Goal: Navigation & Orientation: Find specific page/section

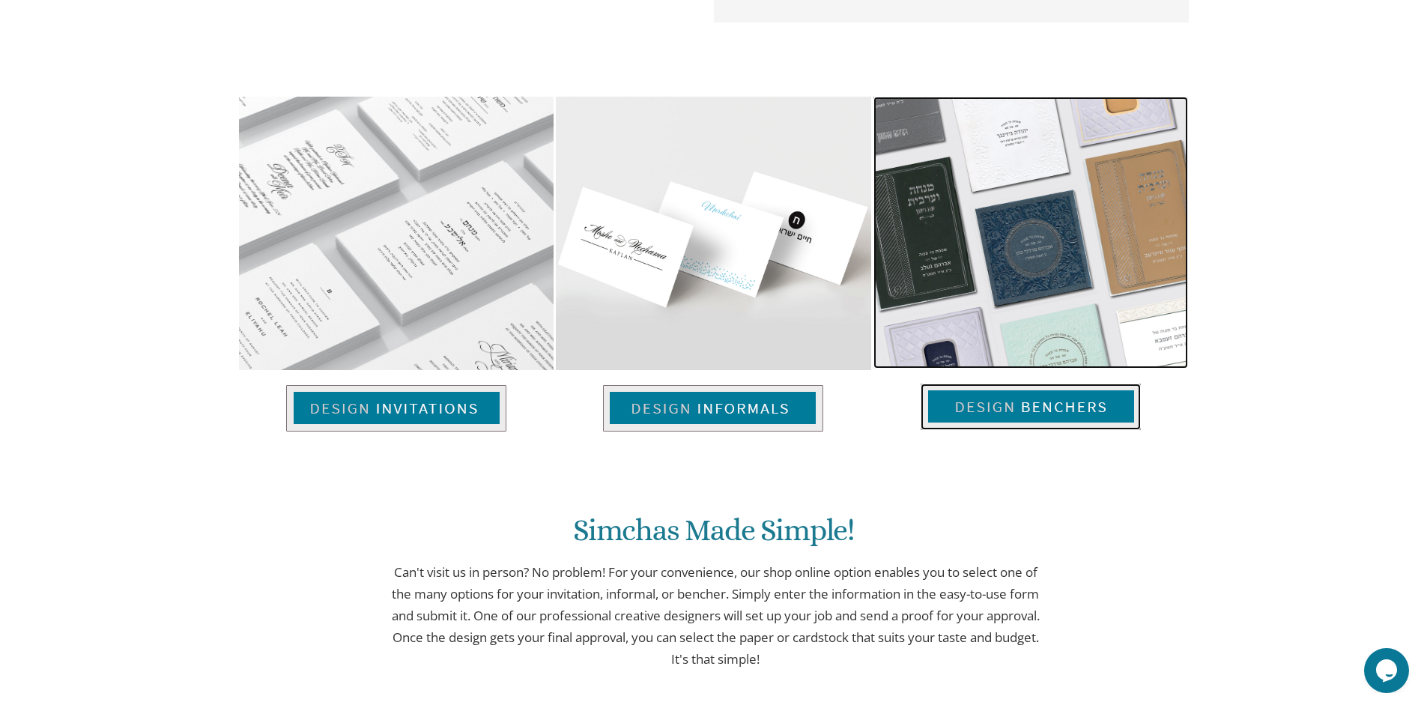
click at [1114, 417] on img at bounding box center [1031, 407] width 220 height 46
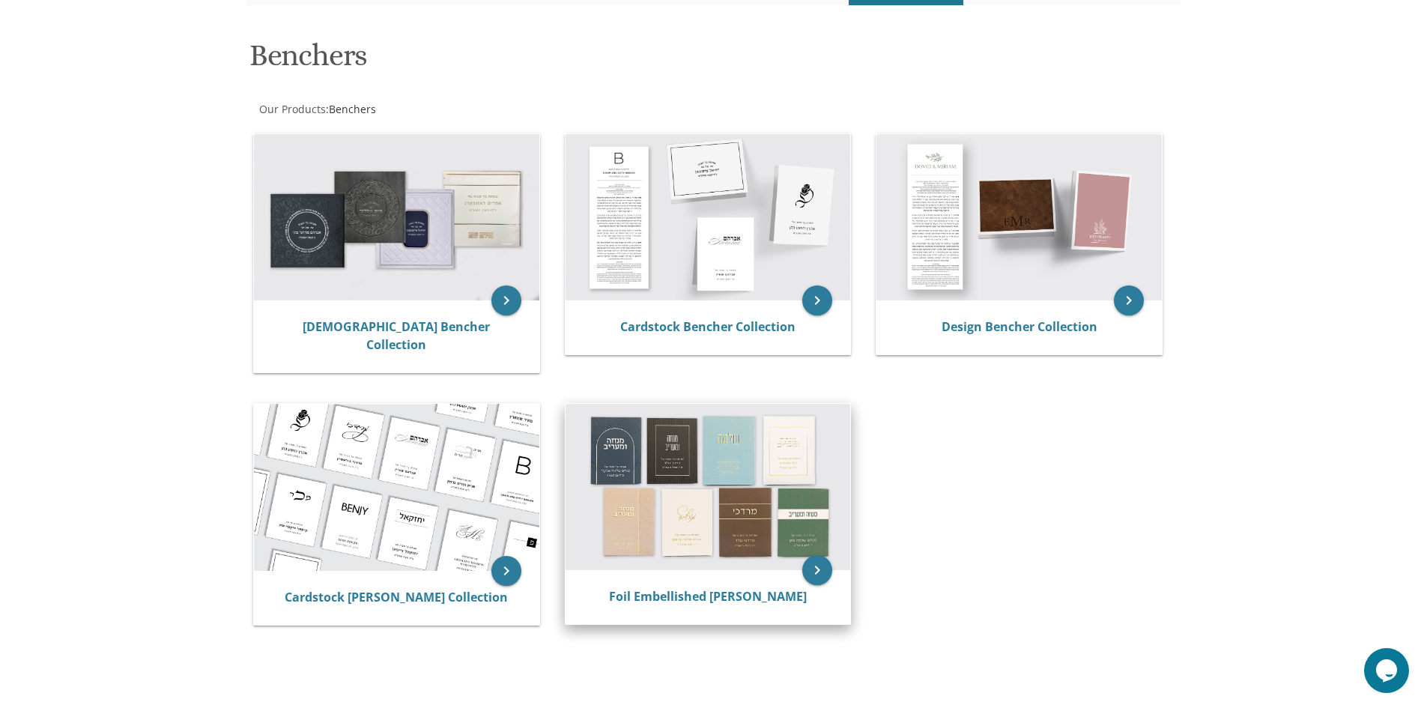
scroll to position [225, 0]
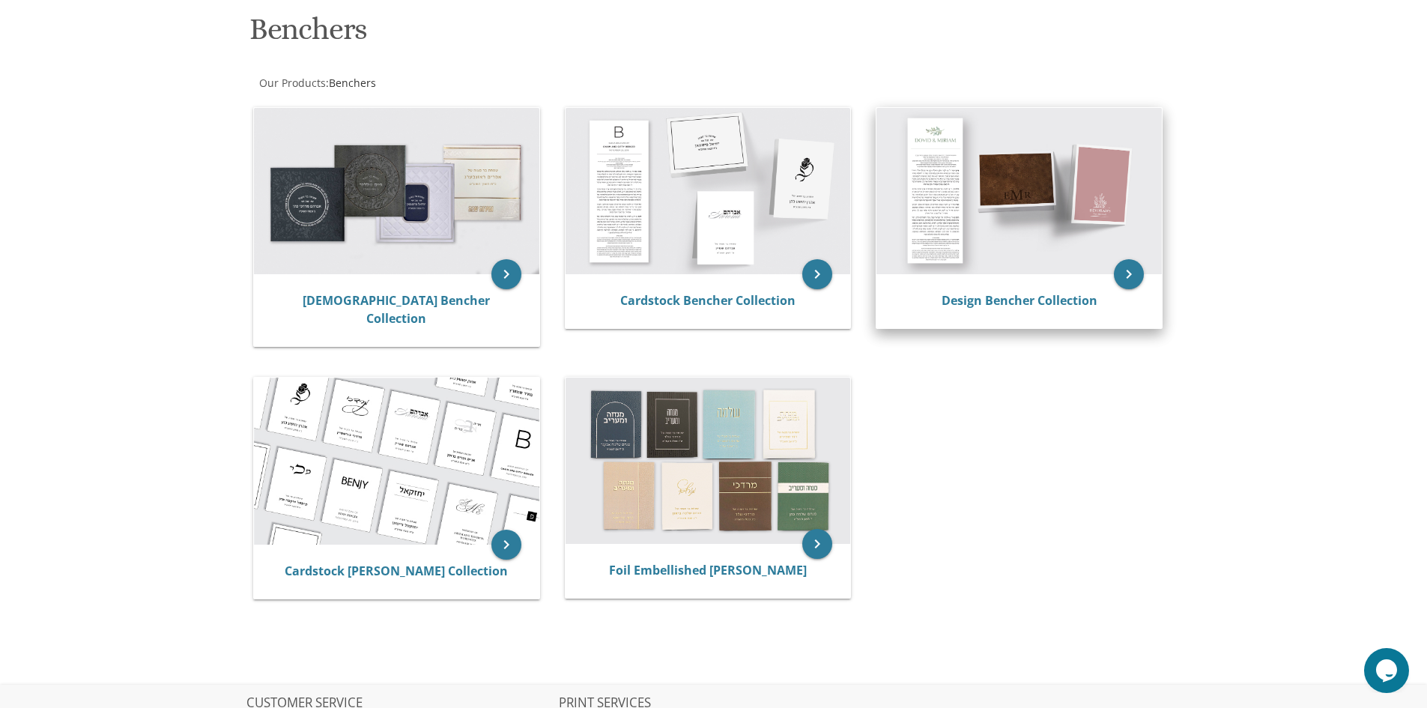
click at [1003, 309] on div "Design Bencher Collection" at bounding box center [1020, 301] width 250 height 18
click at [1002, 300] on link "Design Bencher Collection" at bounding box center [1020, 300] width 156 height 16
click at [1142, 274] on icon "keyboard_arrow_right" at bounding box center [1129, 274] width 30 height 30
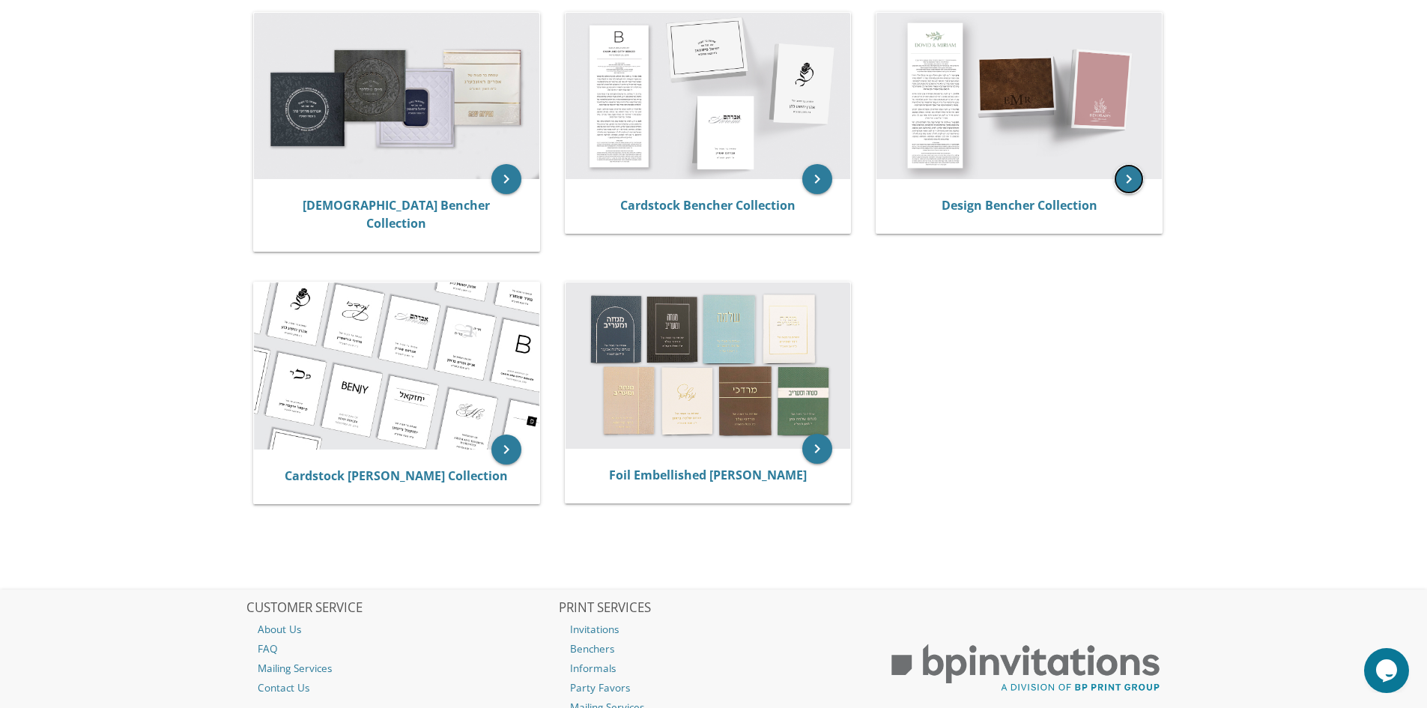
scroll to position [415, 0]
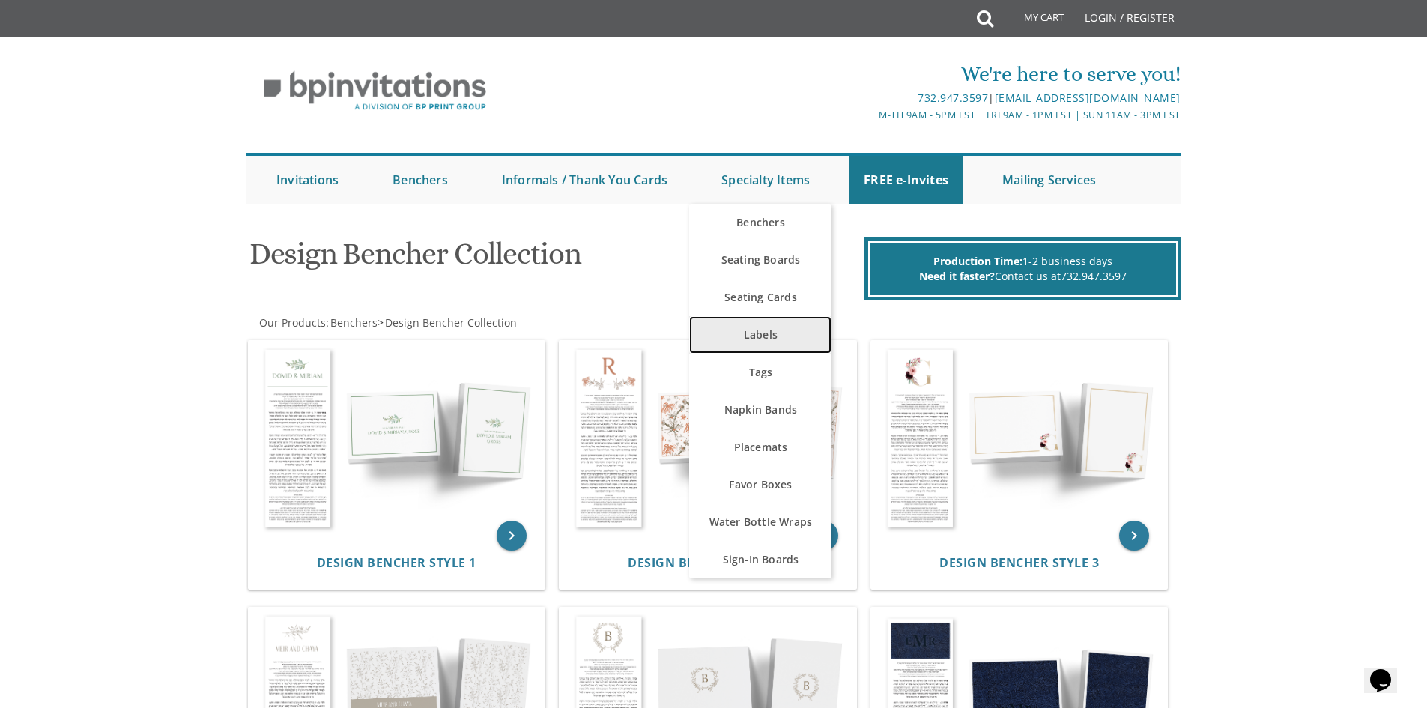
click at [763, 336] on link "Labels" at bounding box center [760, 334] width 142 height 37
